Goal: Task Accomplishment & Management: Manage account settings

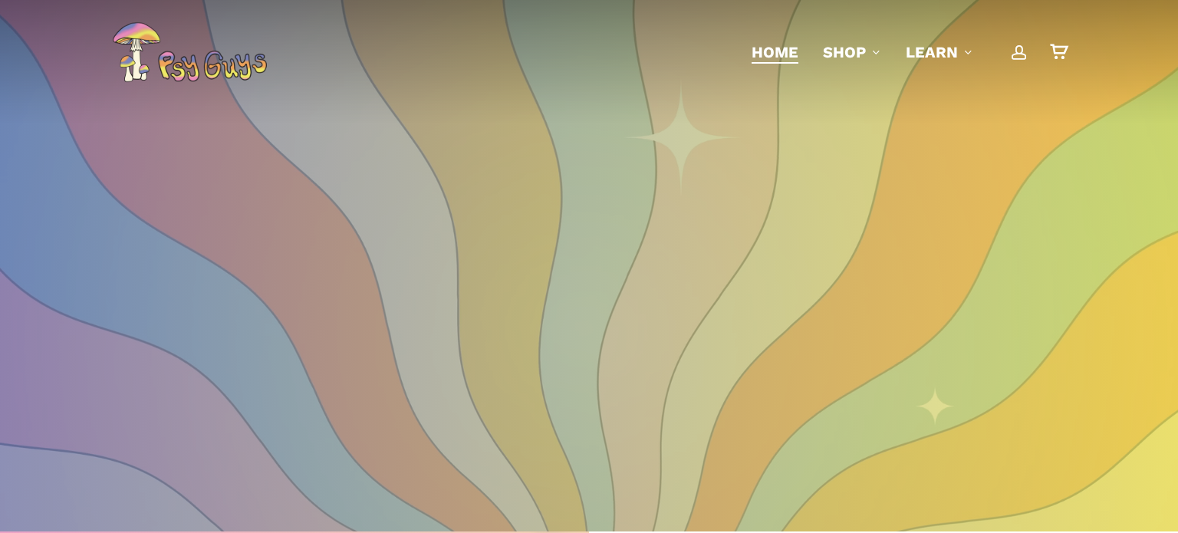
click at [1022, 48] on span "Main Menu" at bounding box center [1018, 51] width 15 height 15
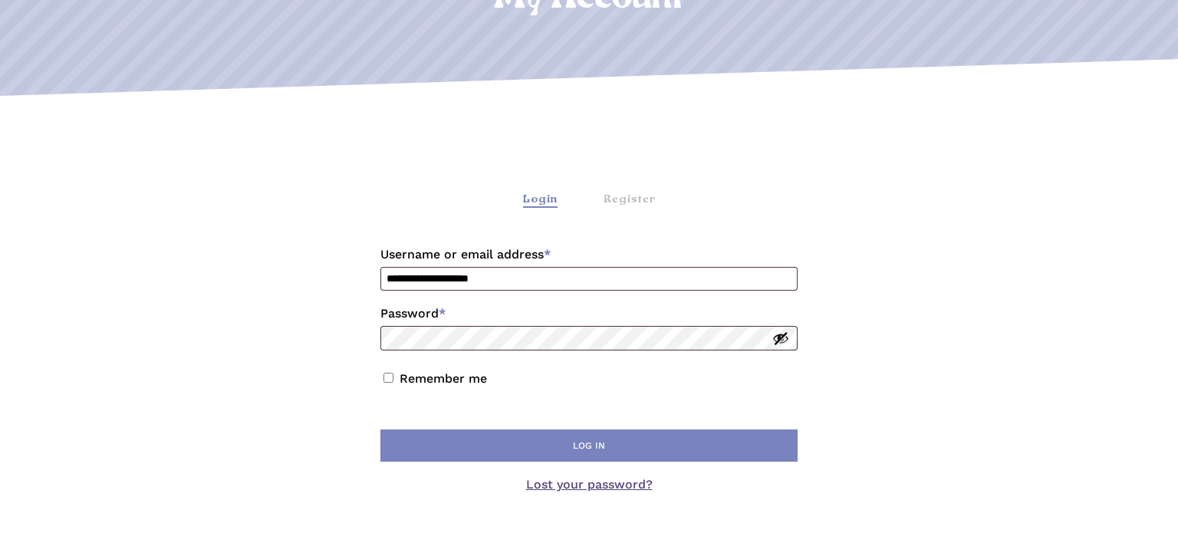
scroll to position [282, 0]
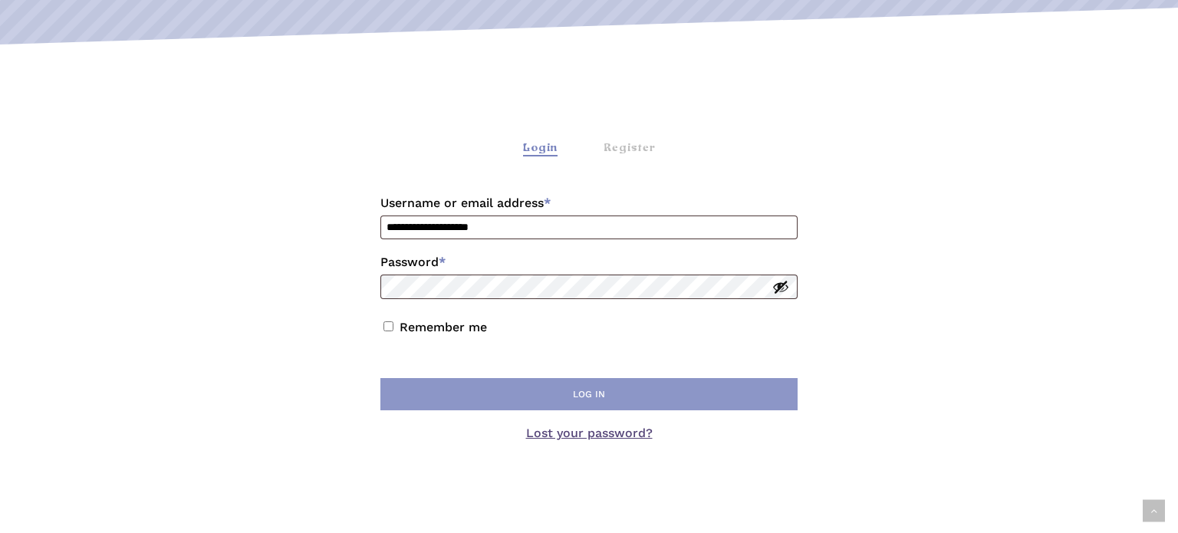
click at [578, 388] on button "Log in" at bounding box center [588, 394] width 417 height 32
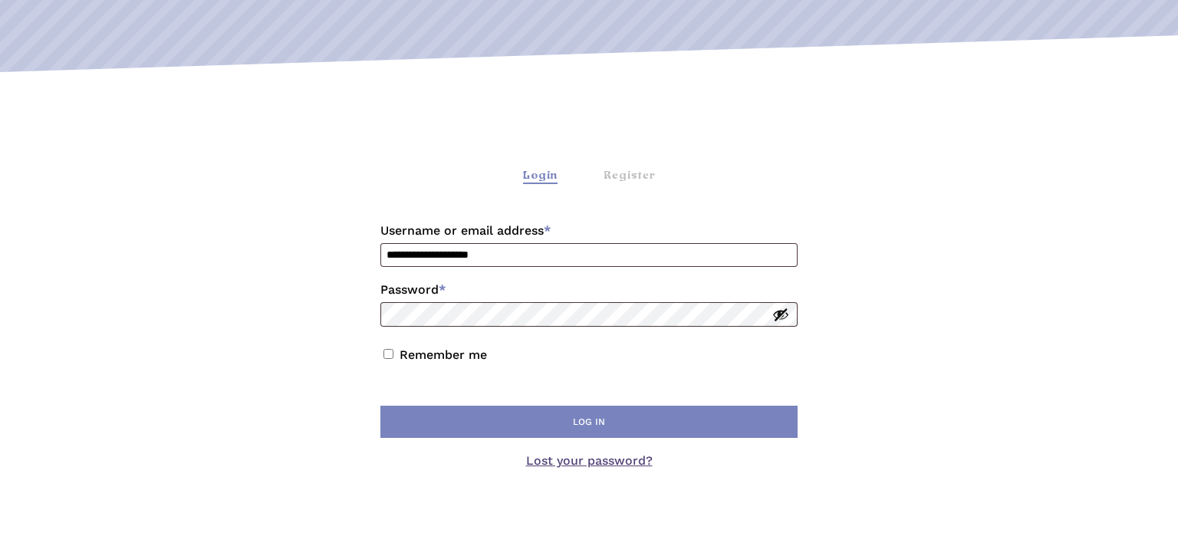
scroll to position [276, 0]
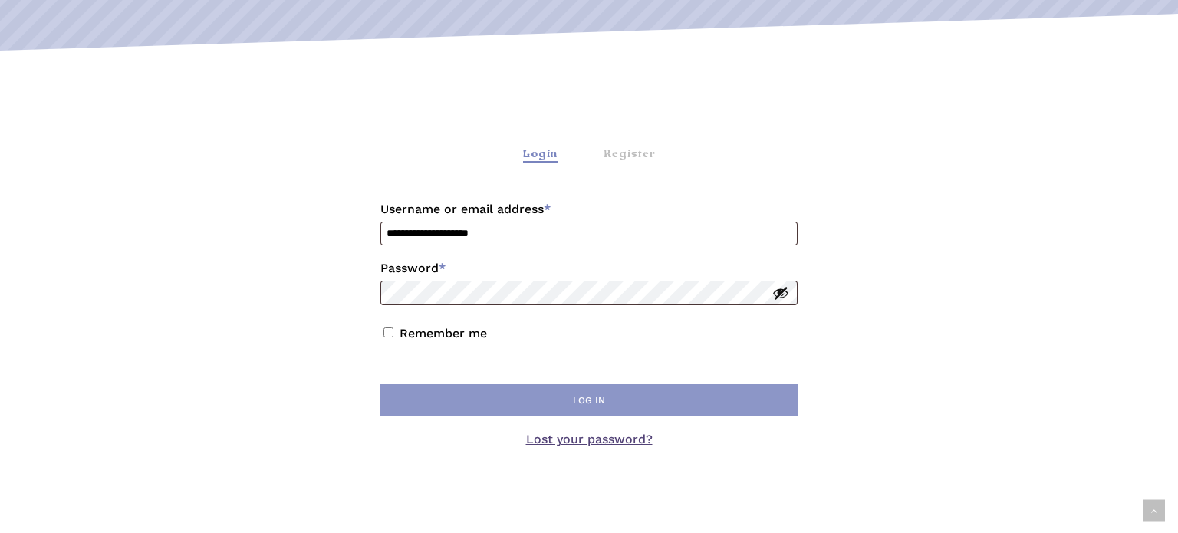
click at [552, 398] on button "Log in" at bounding box center [588, 400] width 417 height 32
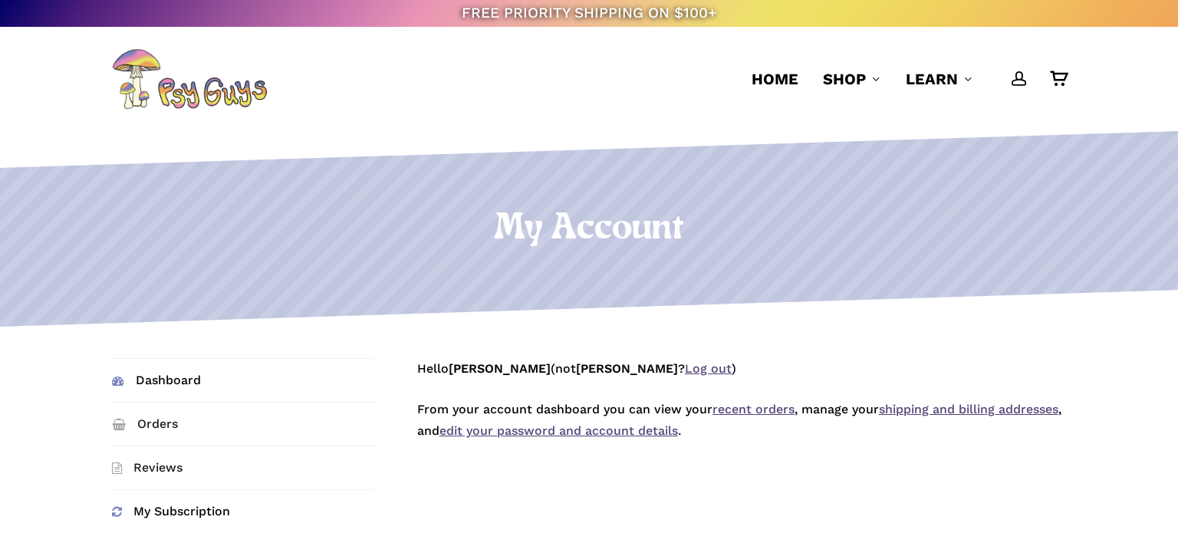
scroll to position [85, 0]
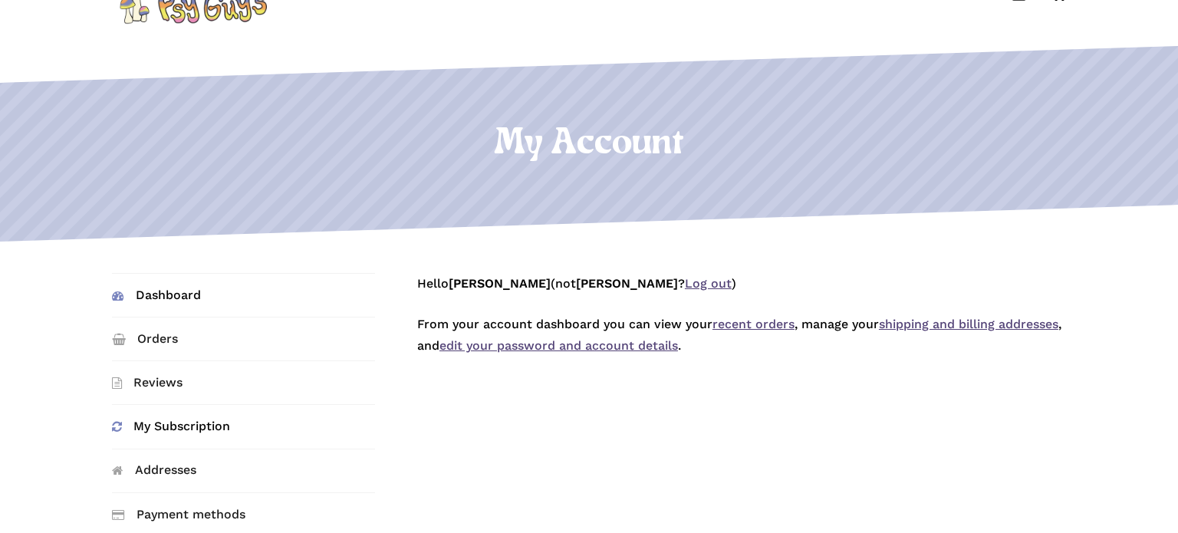
click at [213, 422] on link "My Subscription" at bounding box center [244, 426] width 264 height 43
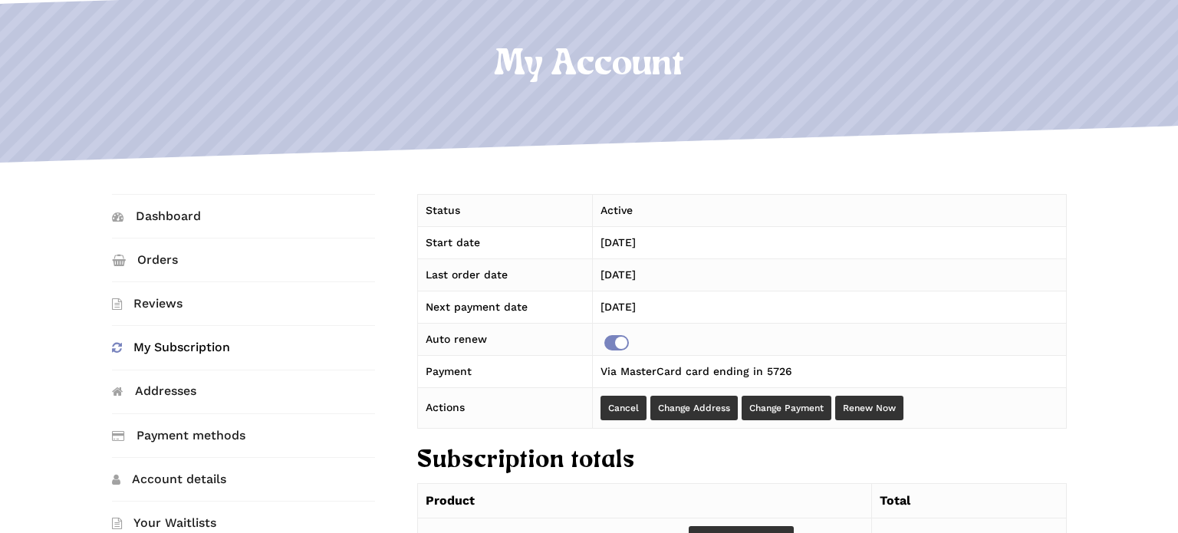
scroll to position [164, 0]
click at [619, 402] on link "Cancel" at bounding box center [623, 408] width 46 height 25
